Goal: Task Accomplishment & Management: Use online tool/utility

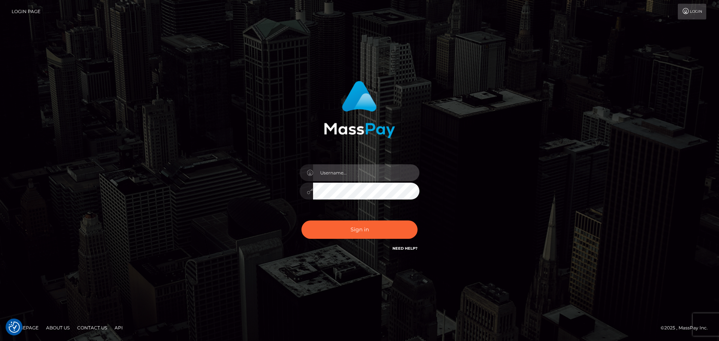
click at [376, 172] on input "text" at bounding box center [366, 172] width 106 height 17
click at [352, 172] on input "text" at bounding box center [366, 172] width 106 height 17
type input "[PERSON_NAME].[PERSON_NAME]"
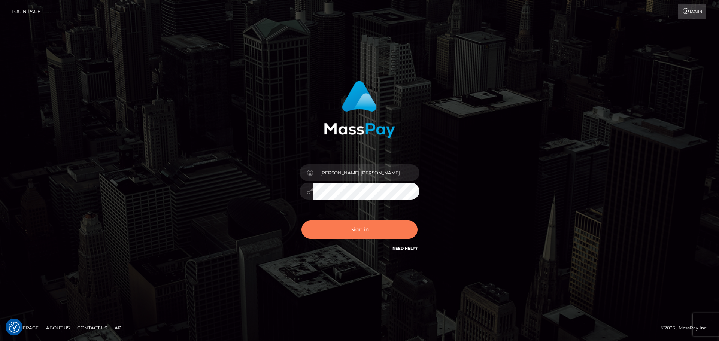
click at [358, 231] on button "Sign in" at bounding box center [359, 230] width 116 height 18
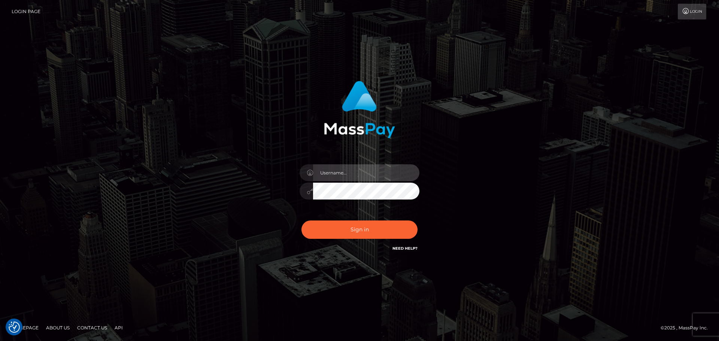
click at [366, 172] on input "text" at bounding box center [366, 172] width 106 height 17
type input "paul.billett"
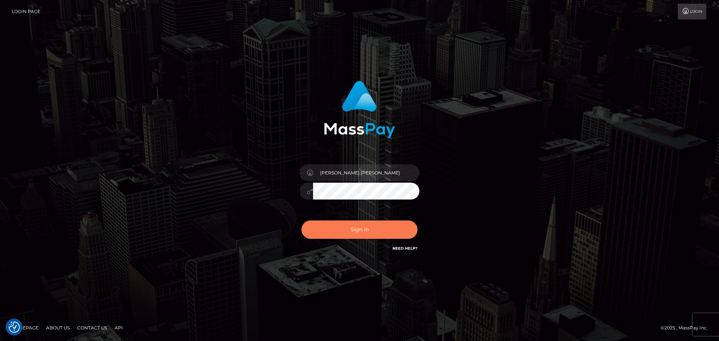
click at [345, 229] on button "Sign in" at bounding box center [359, 230] width 116 height 18
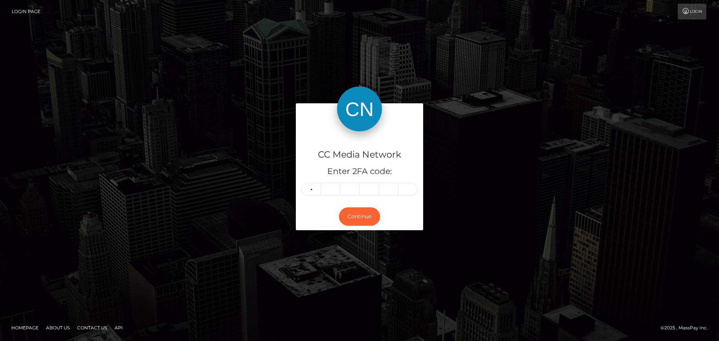
type input "9"
type input "5"
type input "2"
type input "6"
type input "8"
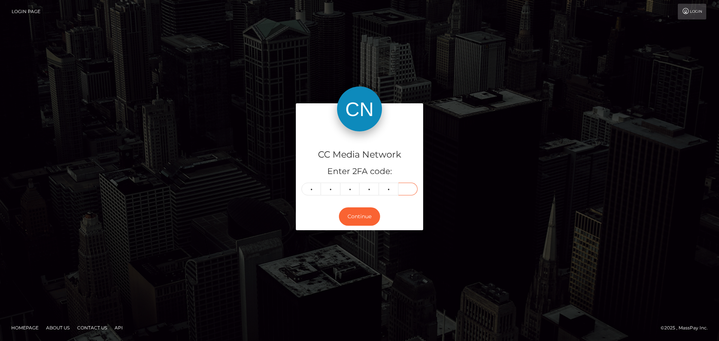
type input "3"
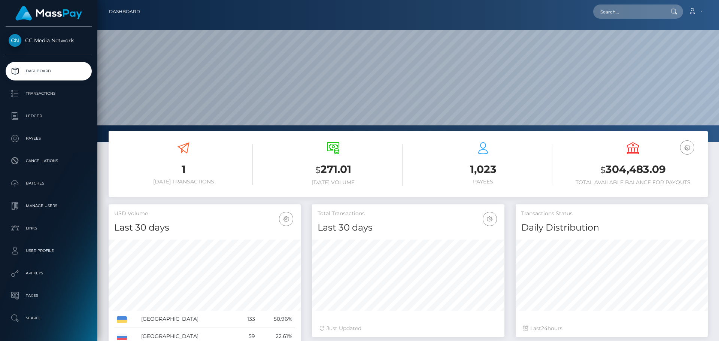
scroll to position [133, 192]
click at [643, 16] on input "text" at bounding box center [628, 11] width 70 height 14
paste input "ninashvedenkonina@gmail.com"
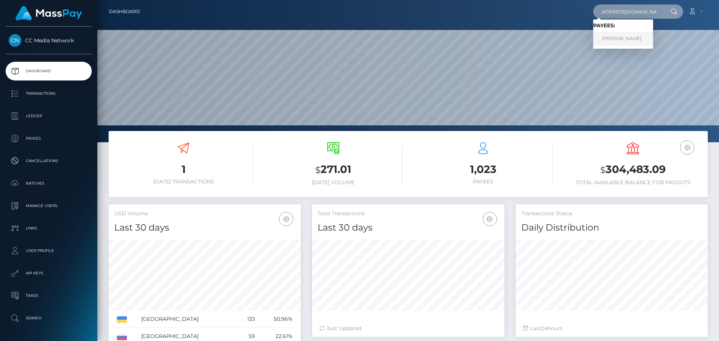
type input "ninashvedenkonina@gmail.com"
click at [622, 37] on link "LIUDMYLA KOSTIUK" at bounding box center [623, 39] width 60 height 14
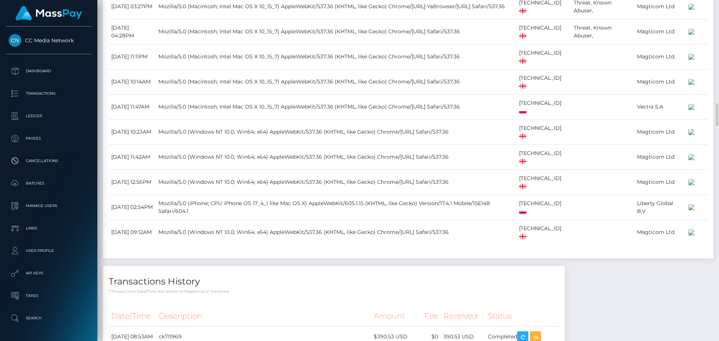
scroll to position [974, 0]
